Goal: Task Accomplishment & Management: Complete application form

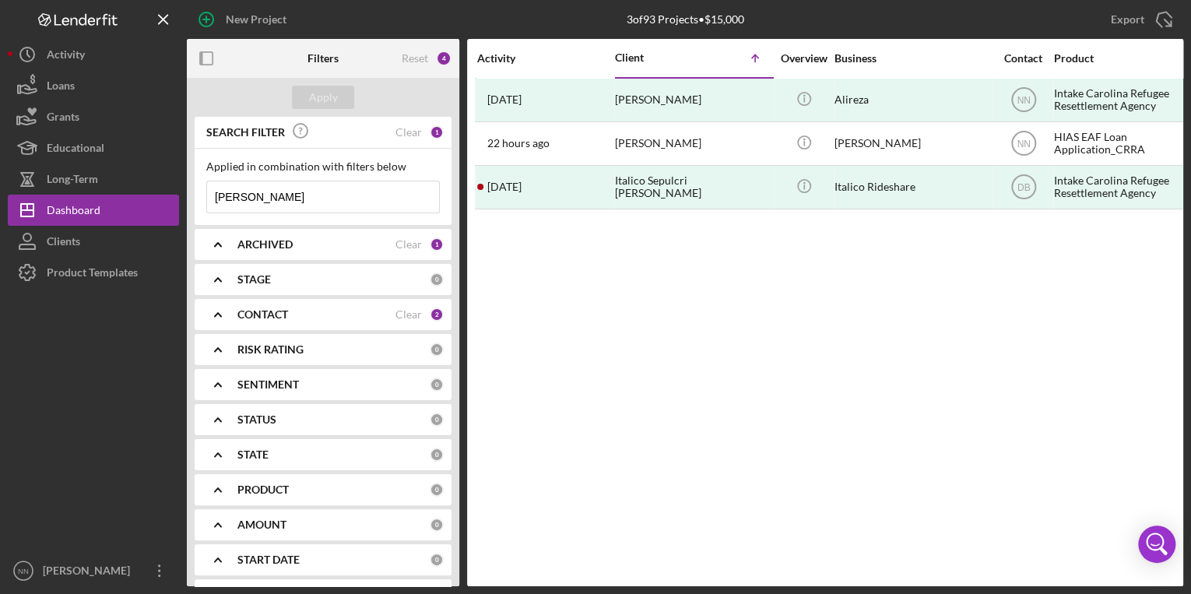
drag, startPoint x: 264, startPoint y: 200, endPoint x: 179, endPoint y: 199, distance: 84.9
click at [179, 199] on div "New Project 3 of 93 Projects • $15,000 Ali Export Icon/Export Filters Reset 4 A…" at bounding box center [596, 293] width 1176 height 586
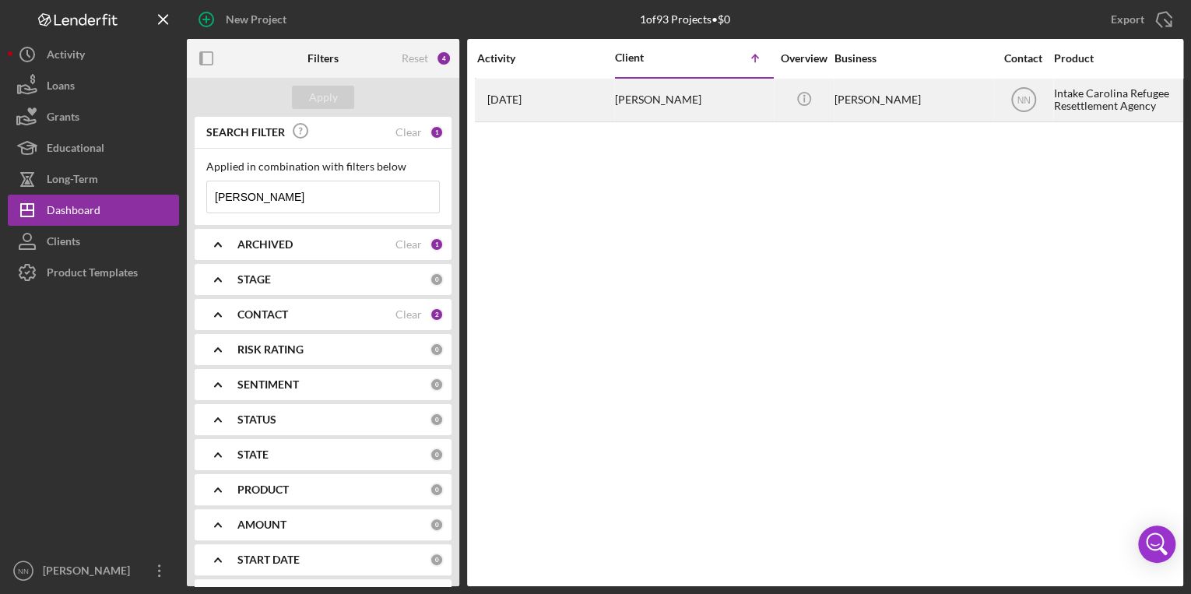
type input "[PERSON_NAME]"
click at [666, 88] on div "[PERSON_NAME]" at bounding box center [693, 99] width 156 height 41
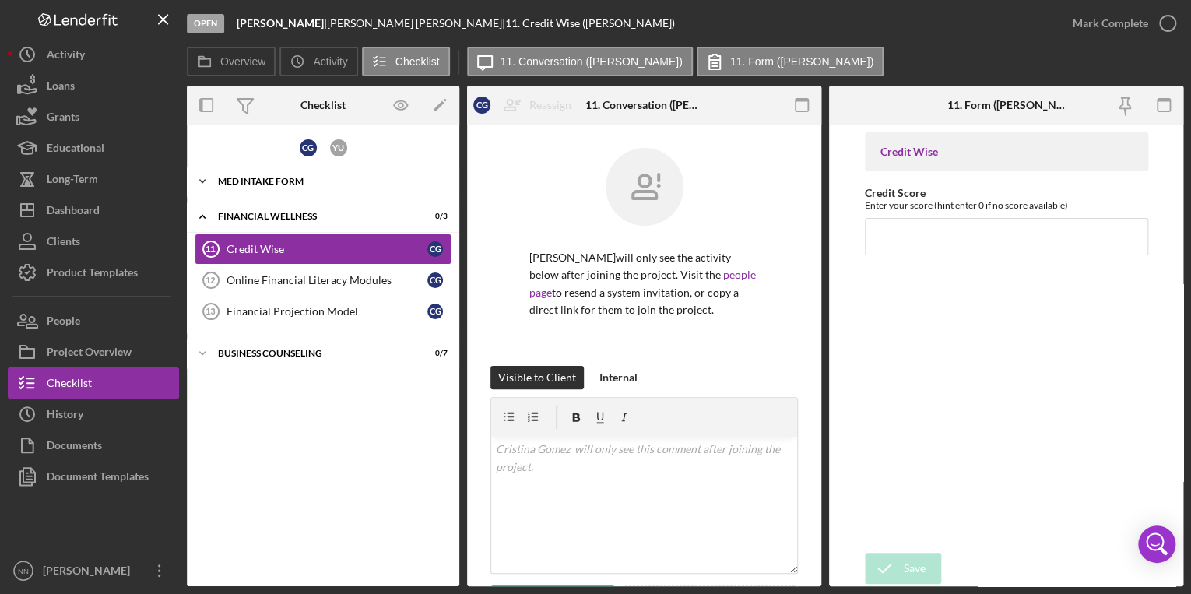
click at [389, 186] on div "Icon/Expander MED Intake Form 10 / 10" at bounding box center [323, 181] width 273 height 31
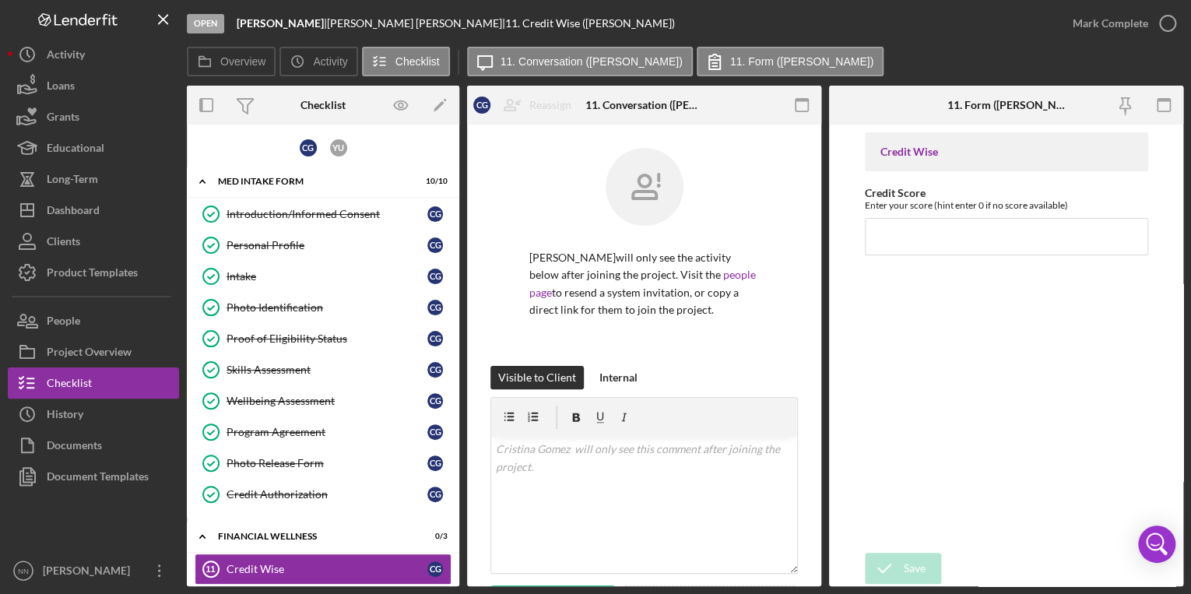
scroll to position [106, 0]
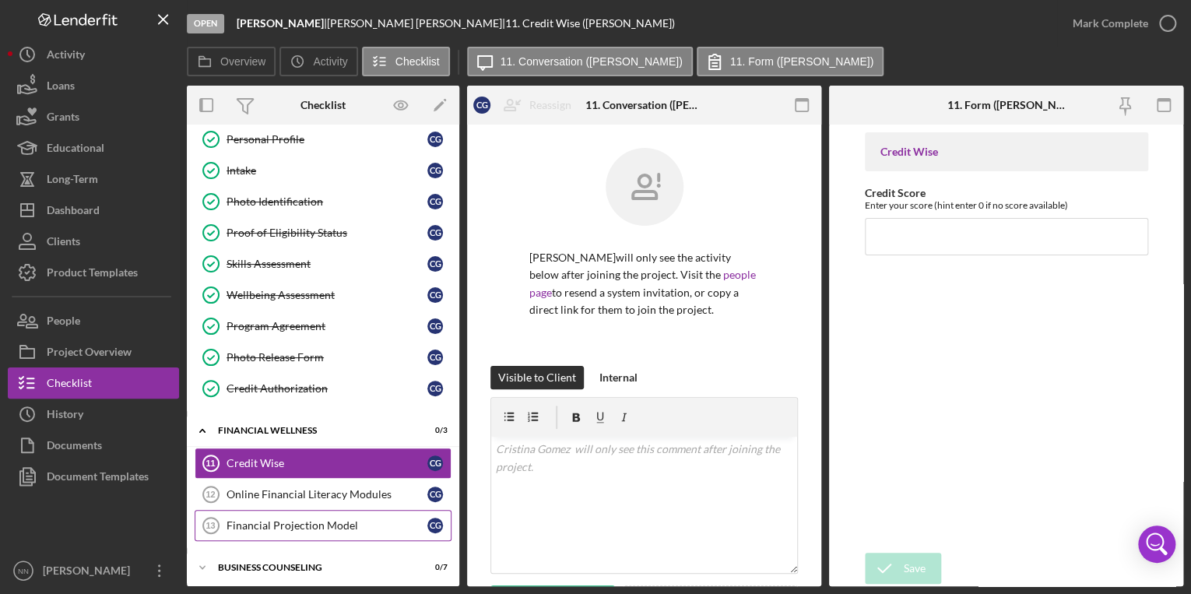
click at [340, 520] on div "Financial Projection Model" at bounding box center [327, 525] width 201 height 12
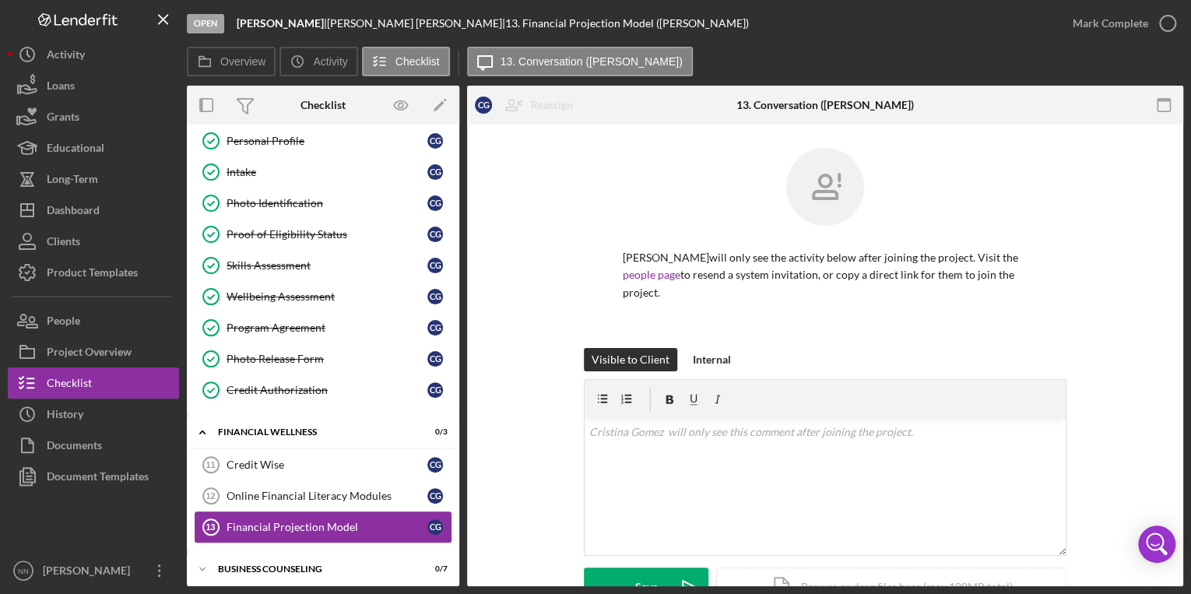
scroll to position [106, 0]
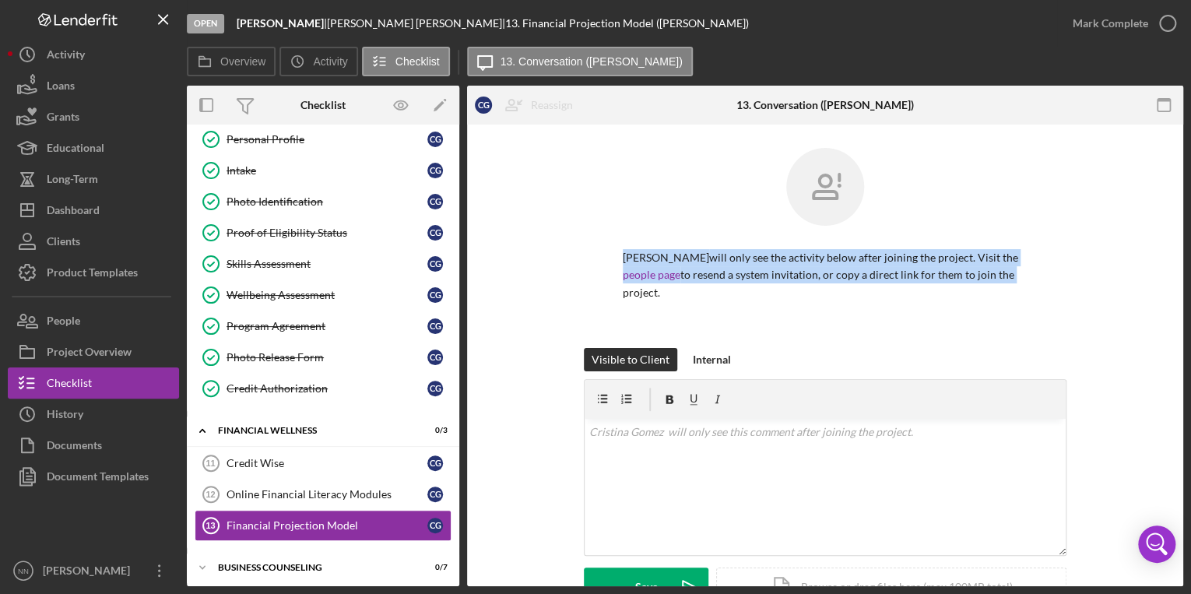
drag, startPoint x: 1177, startPoint y: 183, endPoint x: 1172, endPoint y: 280, distance: 96.7
click at [1172, 280] on div "[PERSON_NAME] will only see the activity below after joining the project. Visit…" at bounding box center [825, 465] width 716 height 681
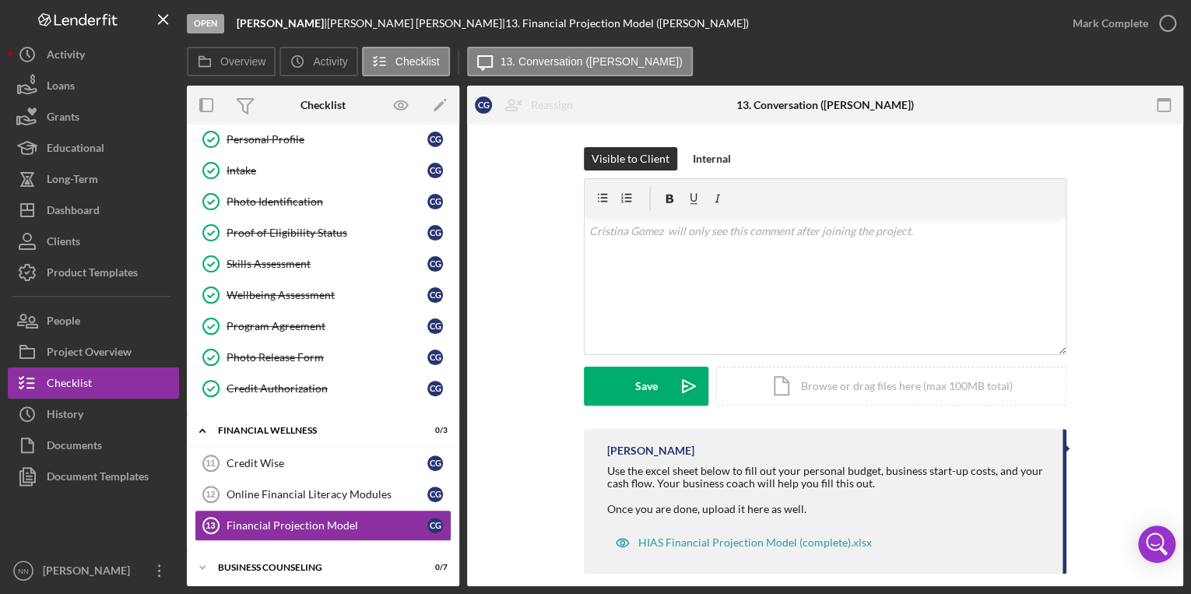
scroll to position [218, 0]
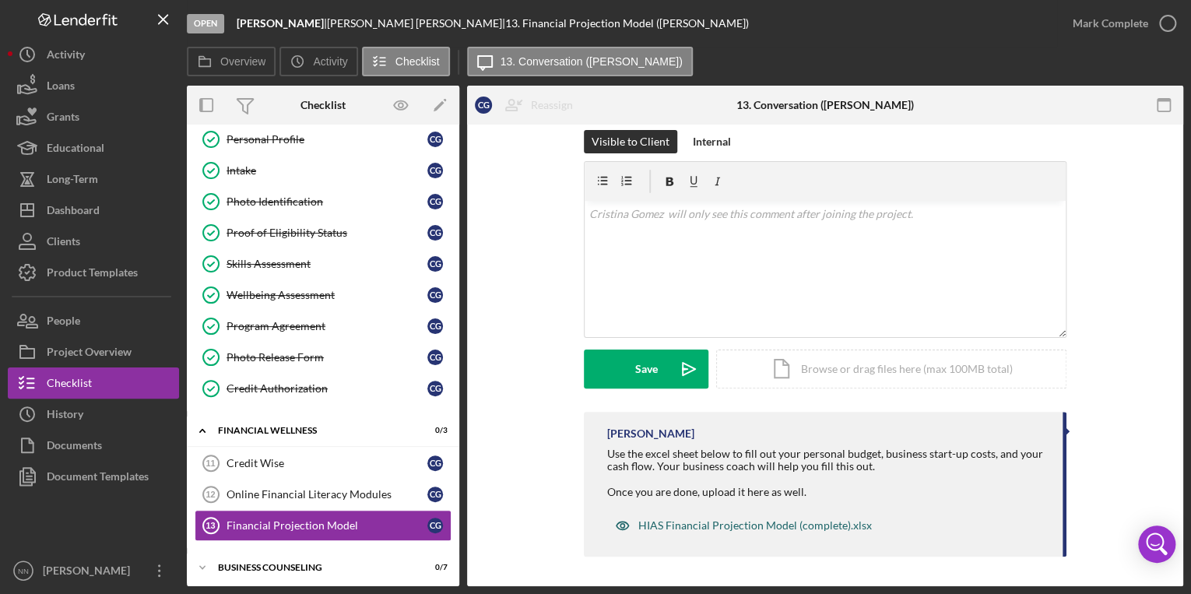
click at [733, 527] on div "HIAS Financial Projection Model (complete).xlsx" at bounding box center [755, 525] width 234 height 12
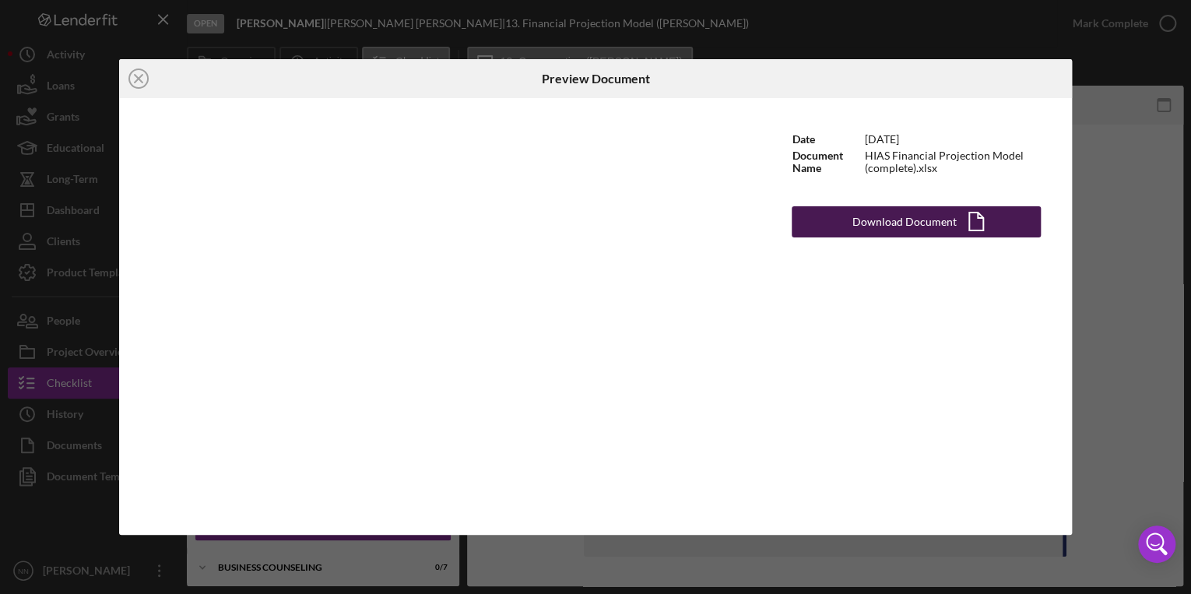
click at [863, 220] on div "Download Document" at bounding box center [905, 221] width 104 height 31
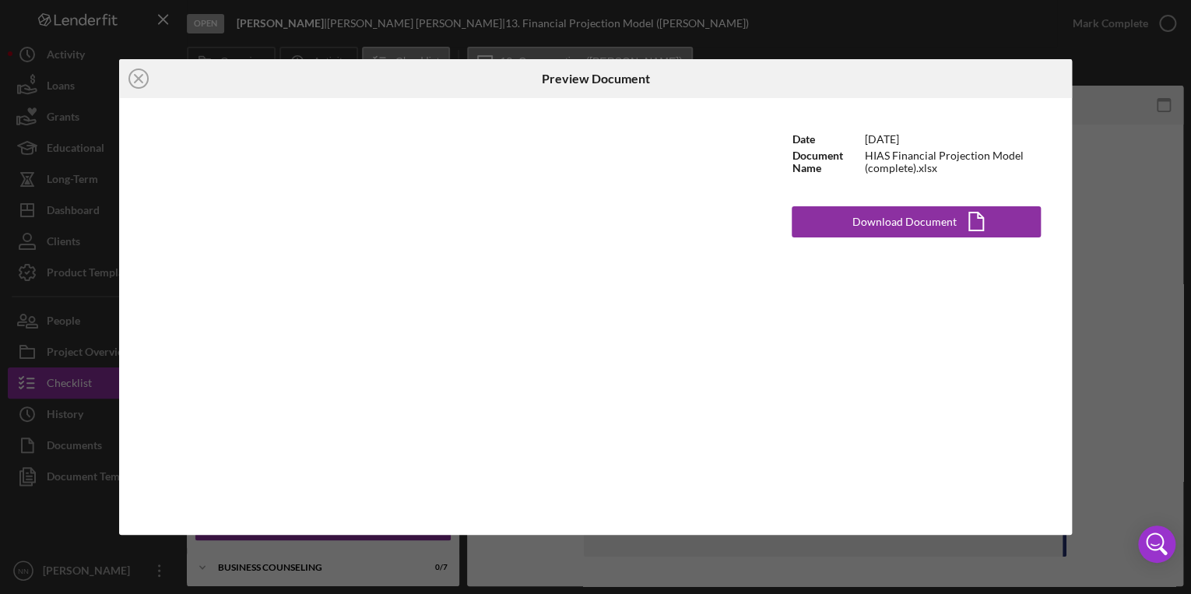
click at [1084, 109] on div "Icon/Close Preview Document Date [DATE] Document Name HIAS Financial Projection…" at bounding box center [595, 297] width 1191 height 594
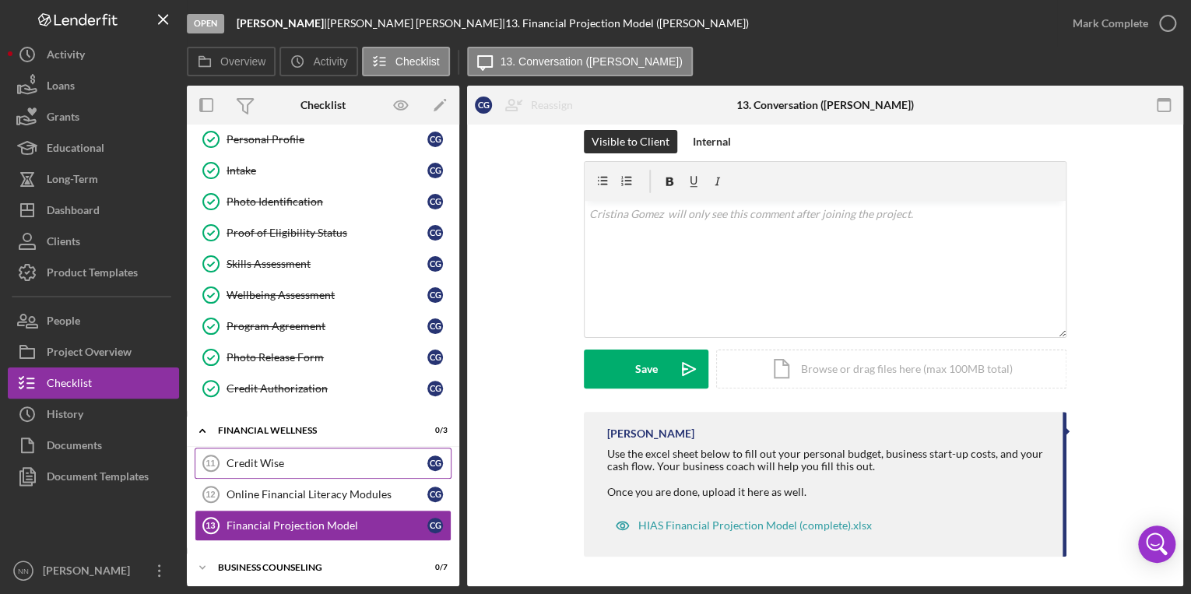
click at [340, 466] on link "Credit Wise 11 Credit [PERSON_NAME]" at bounding box center [323, 463] width 257 height 31
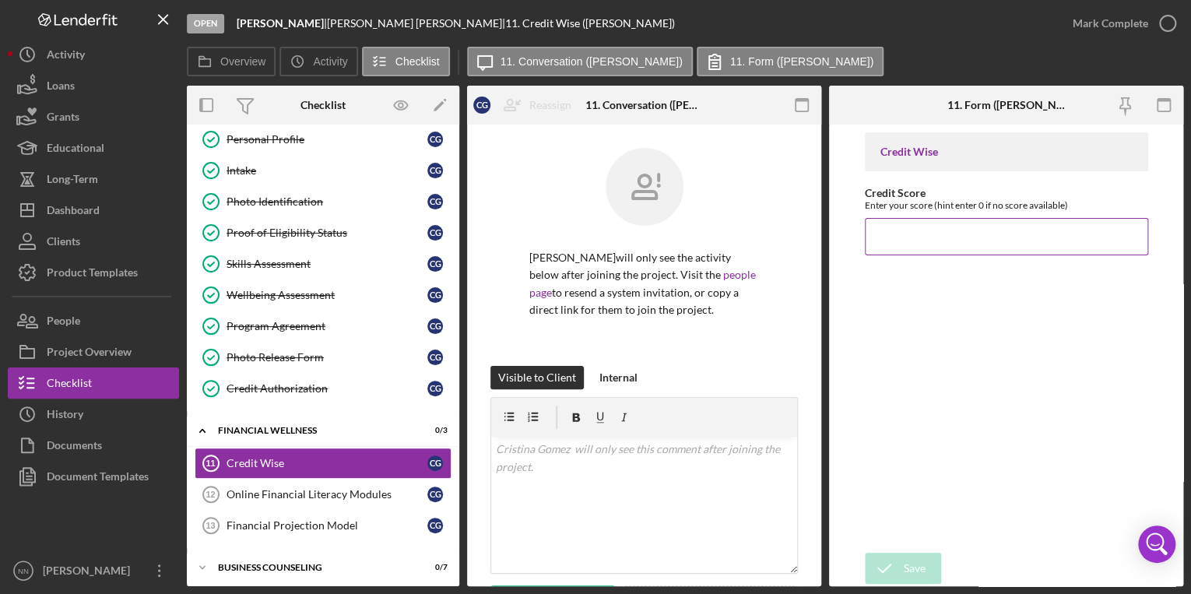
click at [980, 234] on input "Credit Score" at bounding box center [1006, 236] width 283 height 37
type input "0"
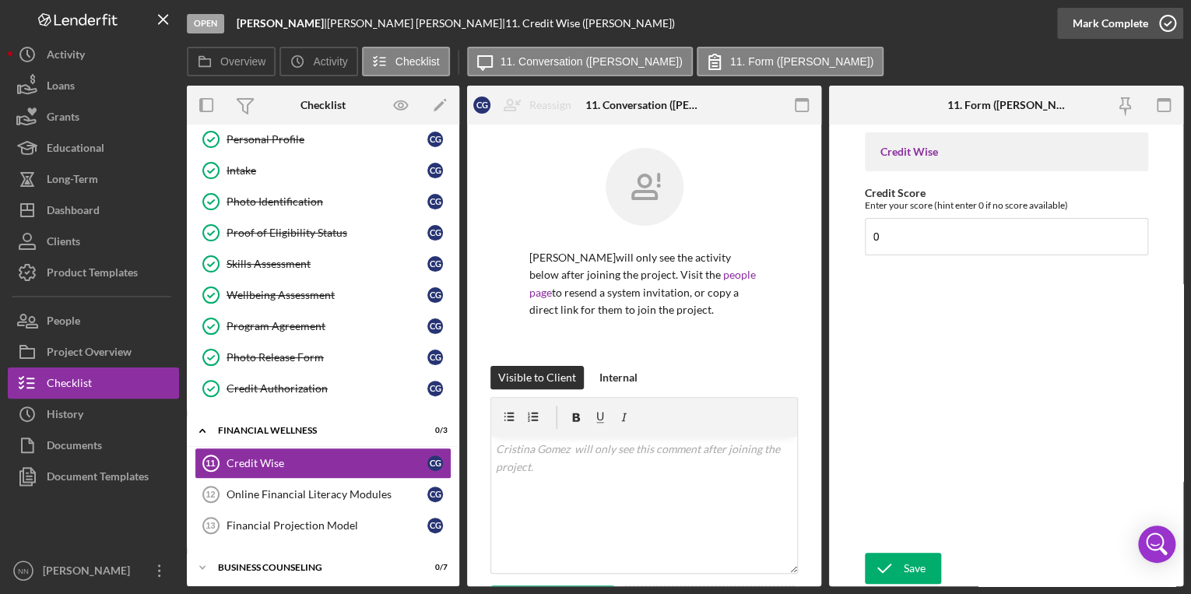
click at [1159, 28] on icon "button" at bounding box center [1167, 23] width 39 height 39
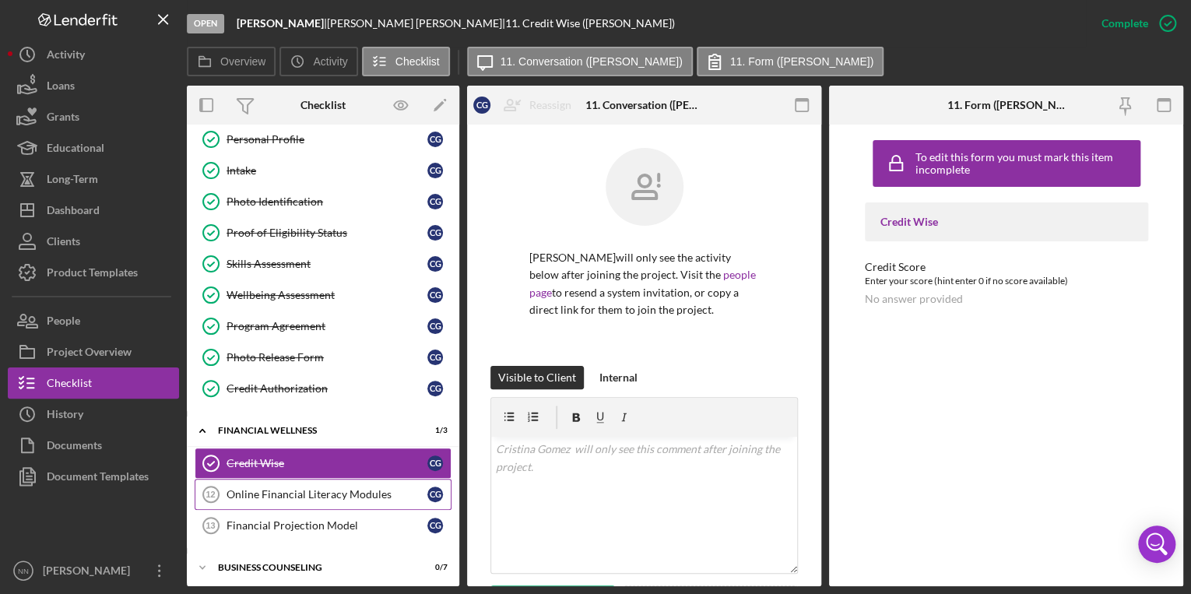
click at [371, 479] on link "Online Financial Literacy Modules 12 Online Financial Literacy Modules C G" at bounding box center [323, 494] width 257 height 31
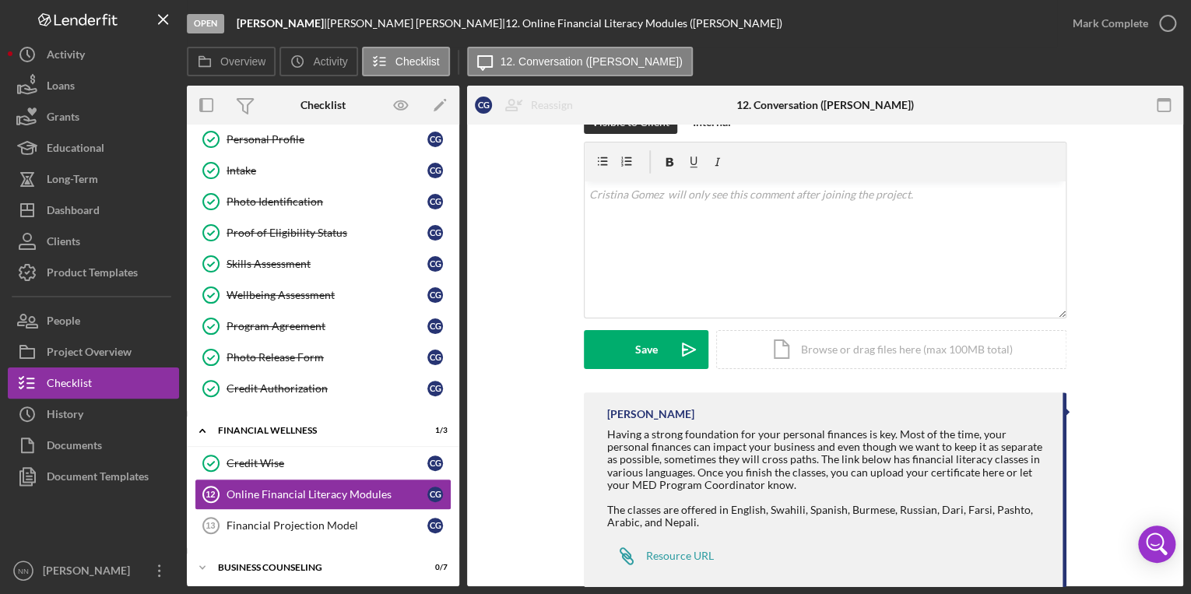
scroll to position [268, 0]
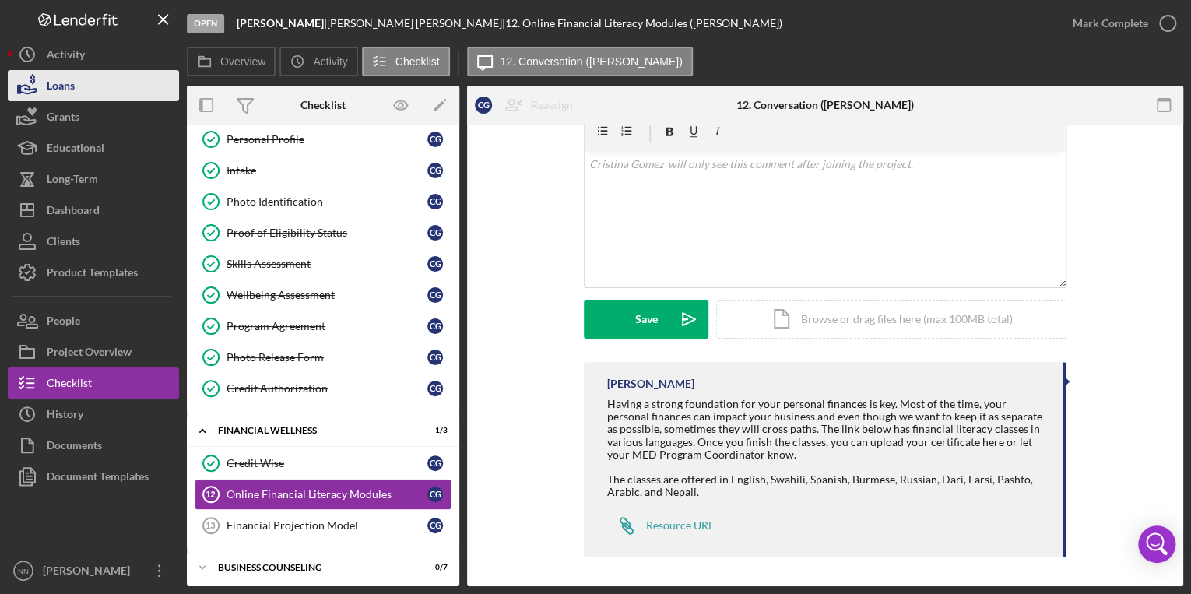
click at [128, 90] on button "Loans" at bounding box center [93, 85] width 171 height 31
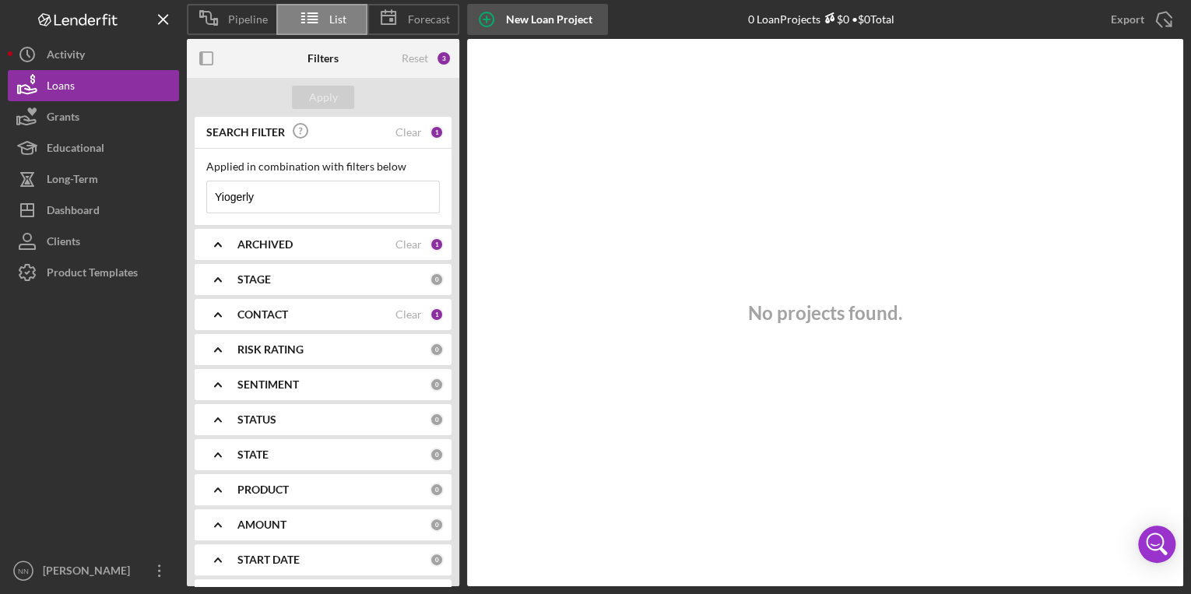
click at [515, 6] on div "New Loan Project" at bounding box center [549, 19] width 86 height 31
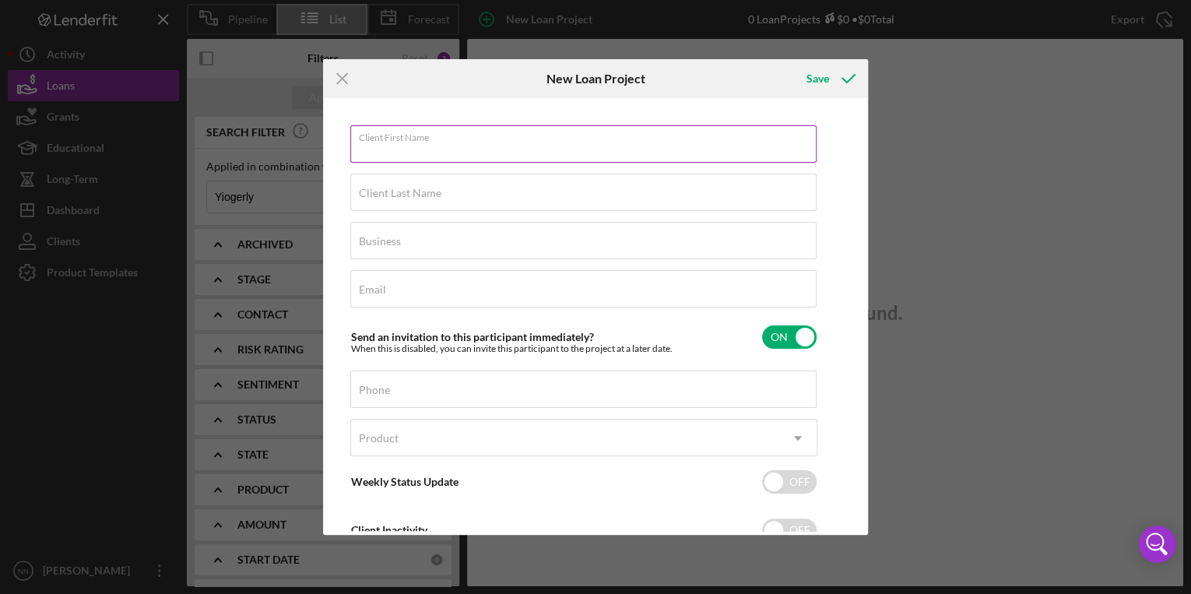
click at [442, 157] on input "Client First Name" at bounding box center [583, 143] width 466 height 37
type input "[PERSON_NAME]"
type input "[EMAIL_ADDRESS][DOMAIN_NAME]"
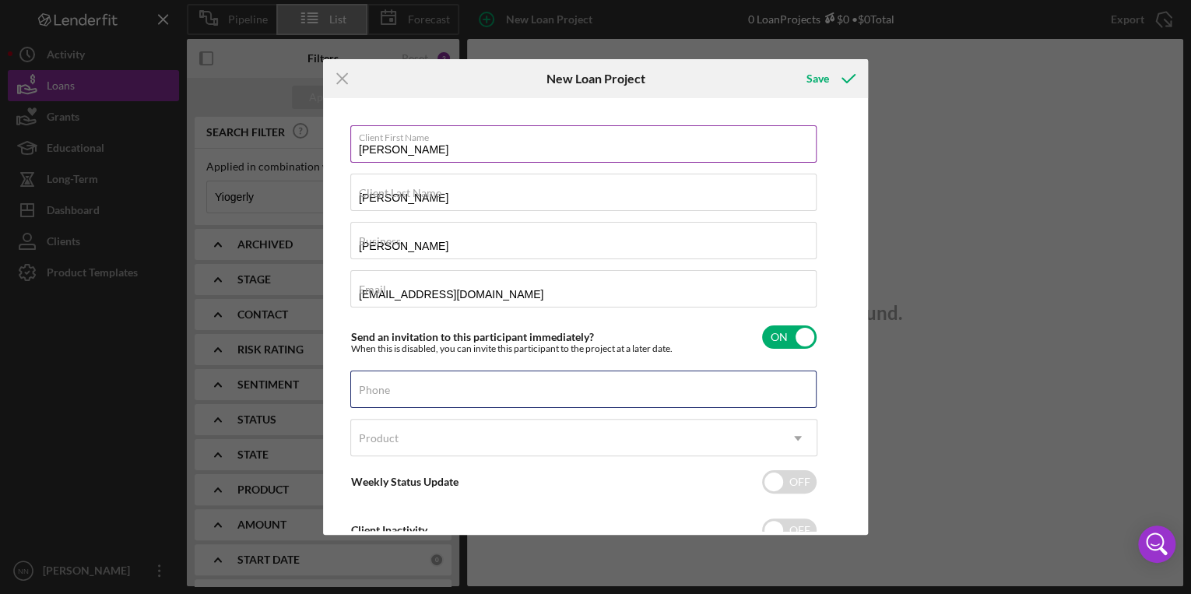
type input "[PHONE_NUMBER]"
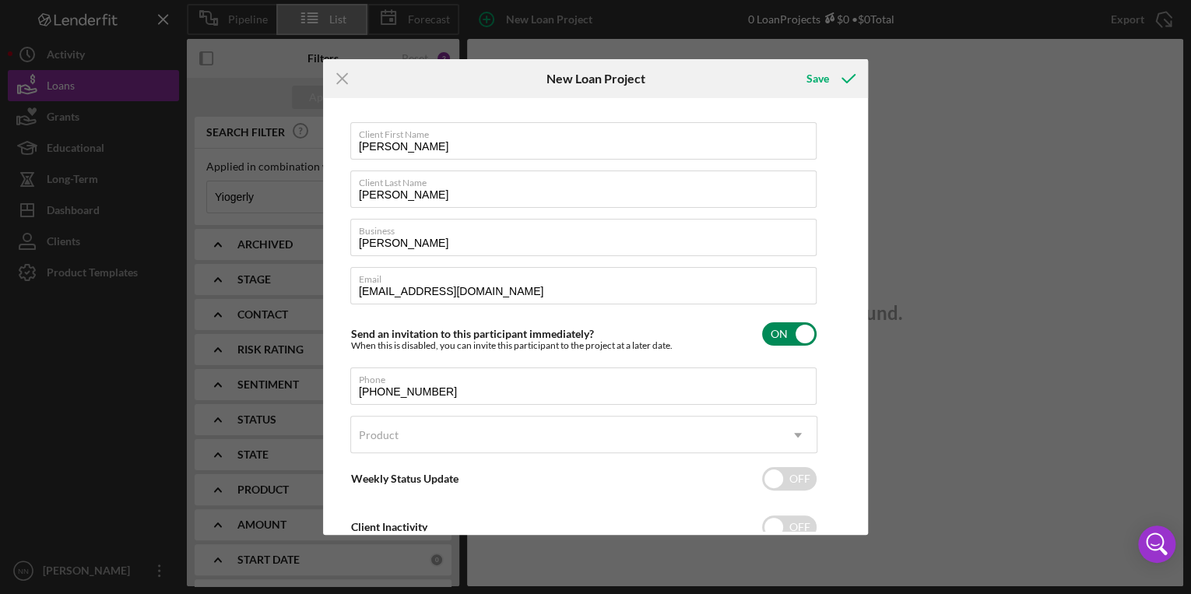
click at [792, 339] on input "checkbox" at bounding box center [789, 333] width 55 height 23
checkbox input "false"
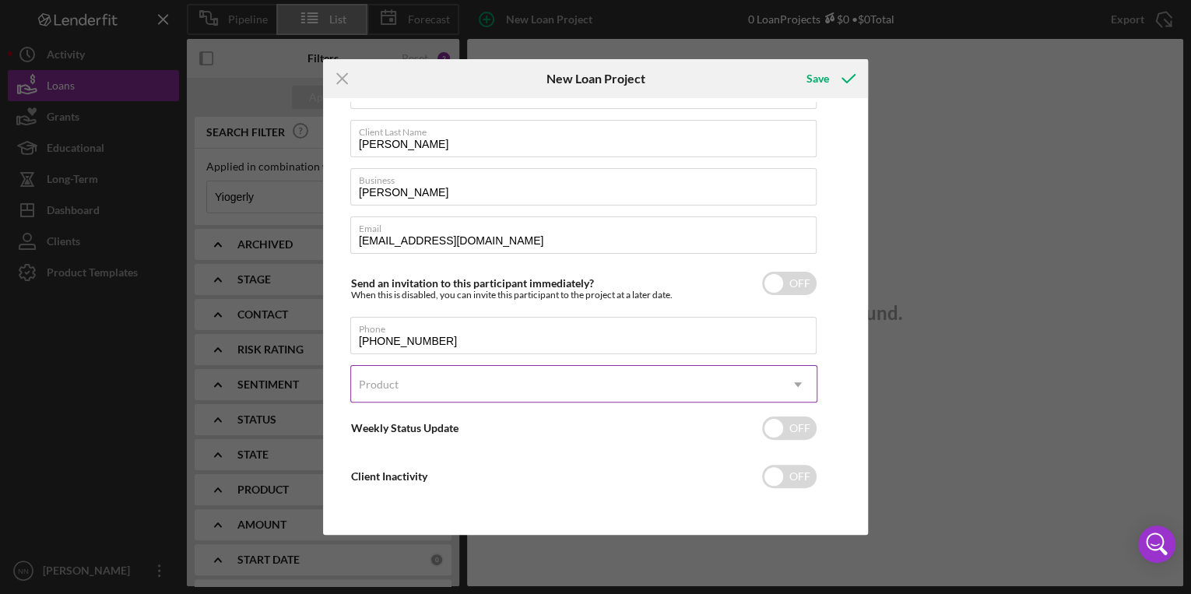
click at [786, 389] on icon "Icon/Dropdown Arrow" at bounding box center [797, 384] width 37 height 37
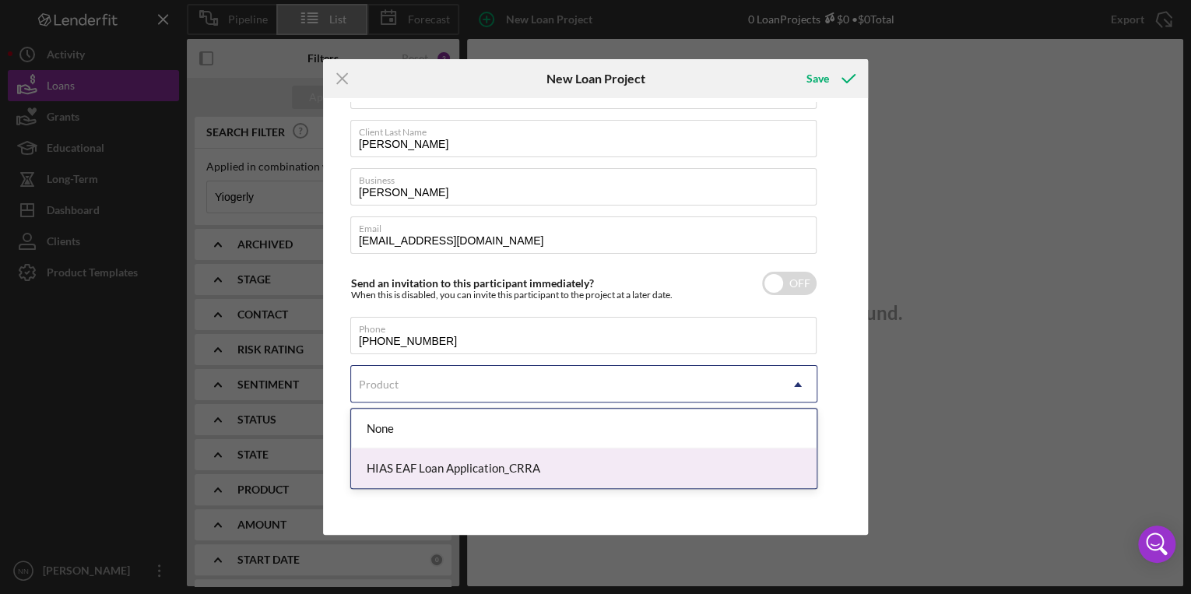
click at [615, 458] on div "HIAS EAF Loan Application_CRRA" at bounding box center [584, 468] width 466 height 40
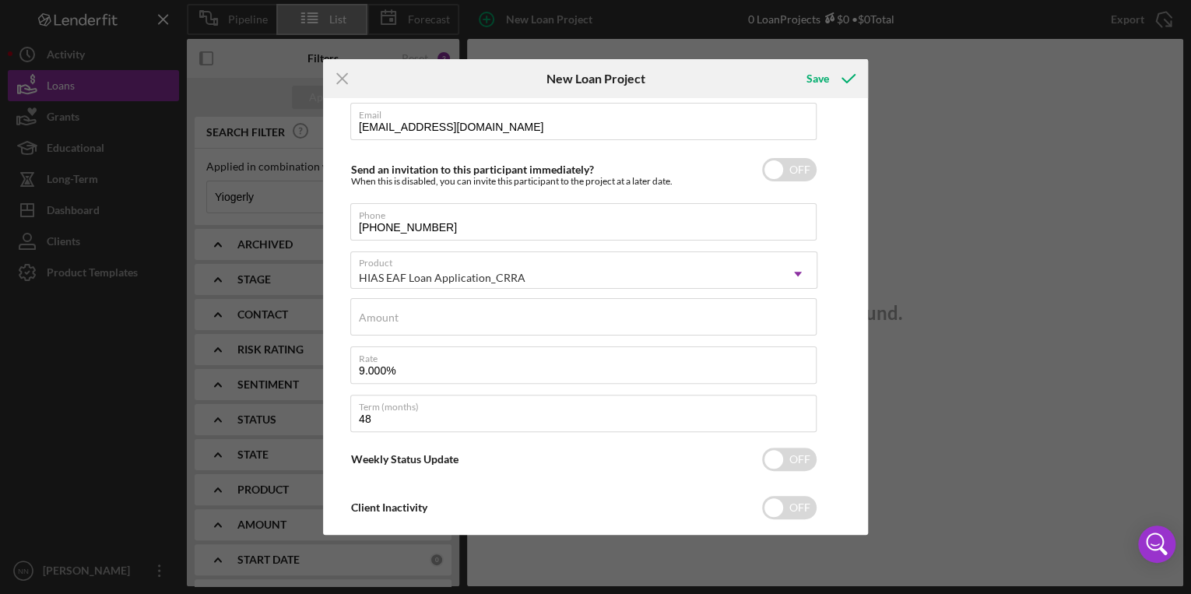
scroll to position [199, 0]
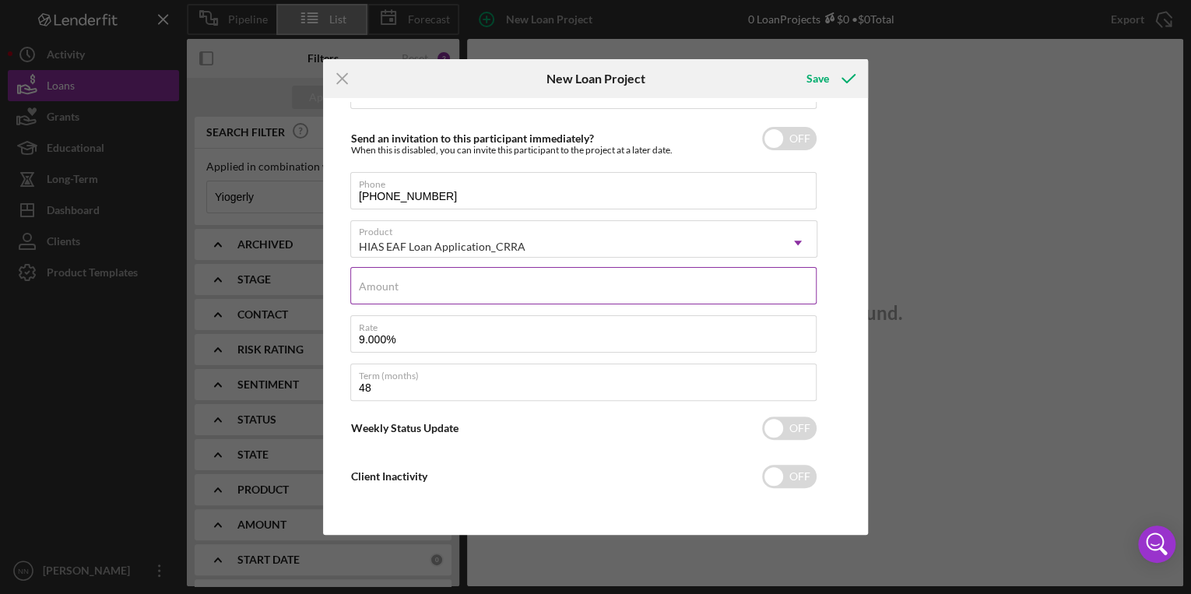
click at [521, 299] on input "Amount" at bounding box center [583, 285] width 466 height 37
type input "$15,000"
click at [793, 142] on input "checkbox" at bounding box center [789, 138] width 55 height 23
checkbox input "true"
